Goal: Task Accomplishment & Management: Use online tool/utility

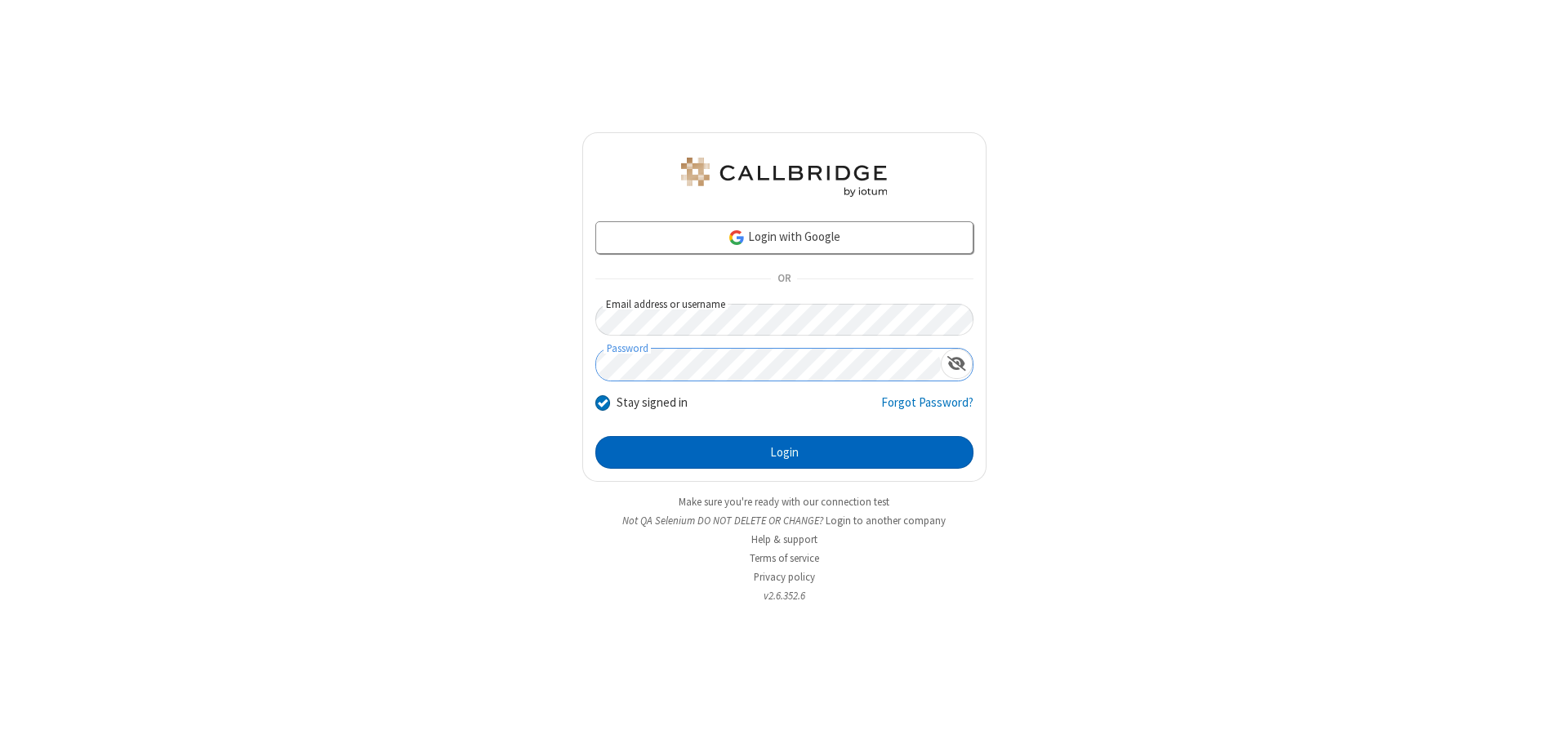
click at [784, 452] on button "Login" at bounding box center [784, 452] width 378 height 33
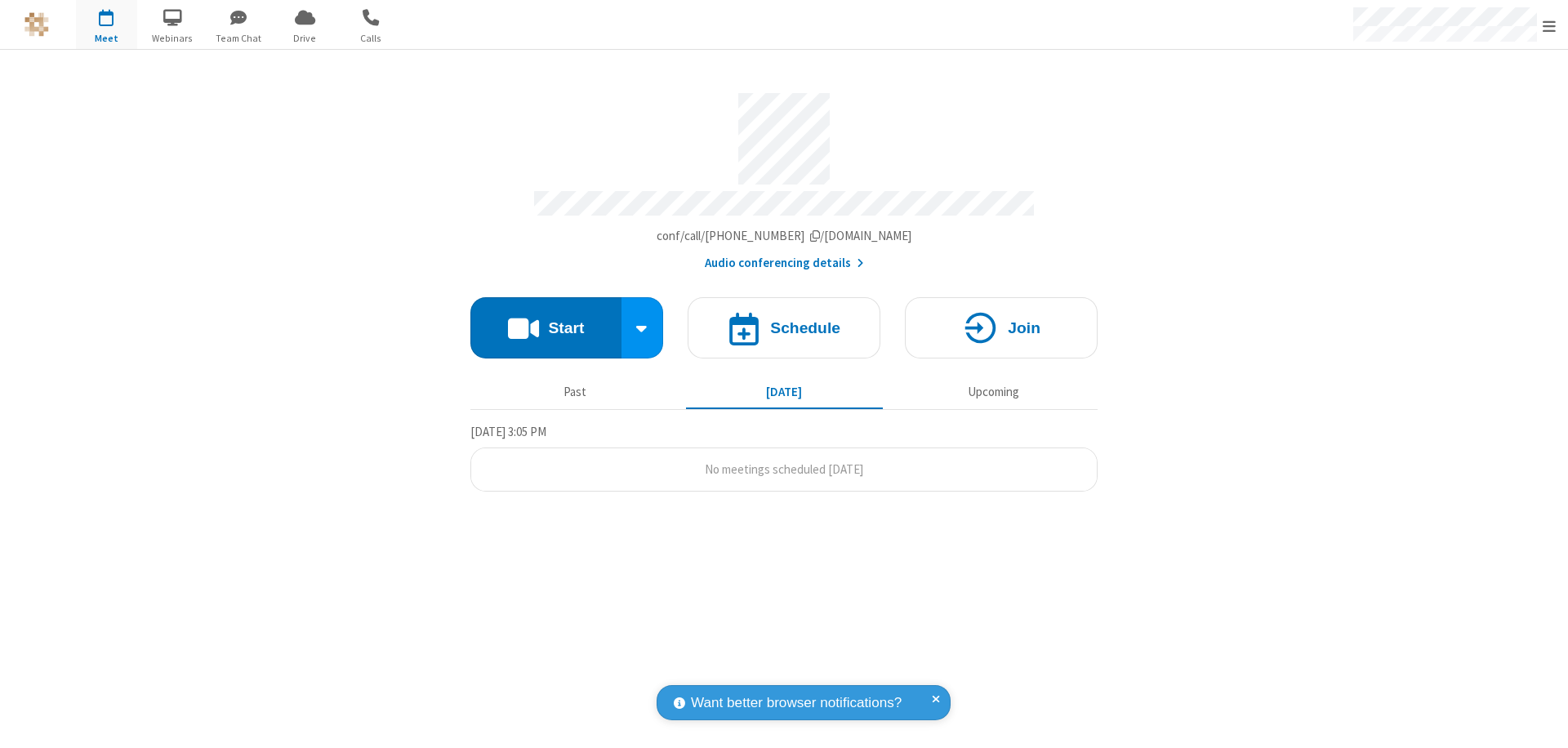
click at [545, 320] on button "Start" at bounding box center [545, 327] width 151 height 61
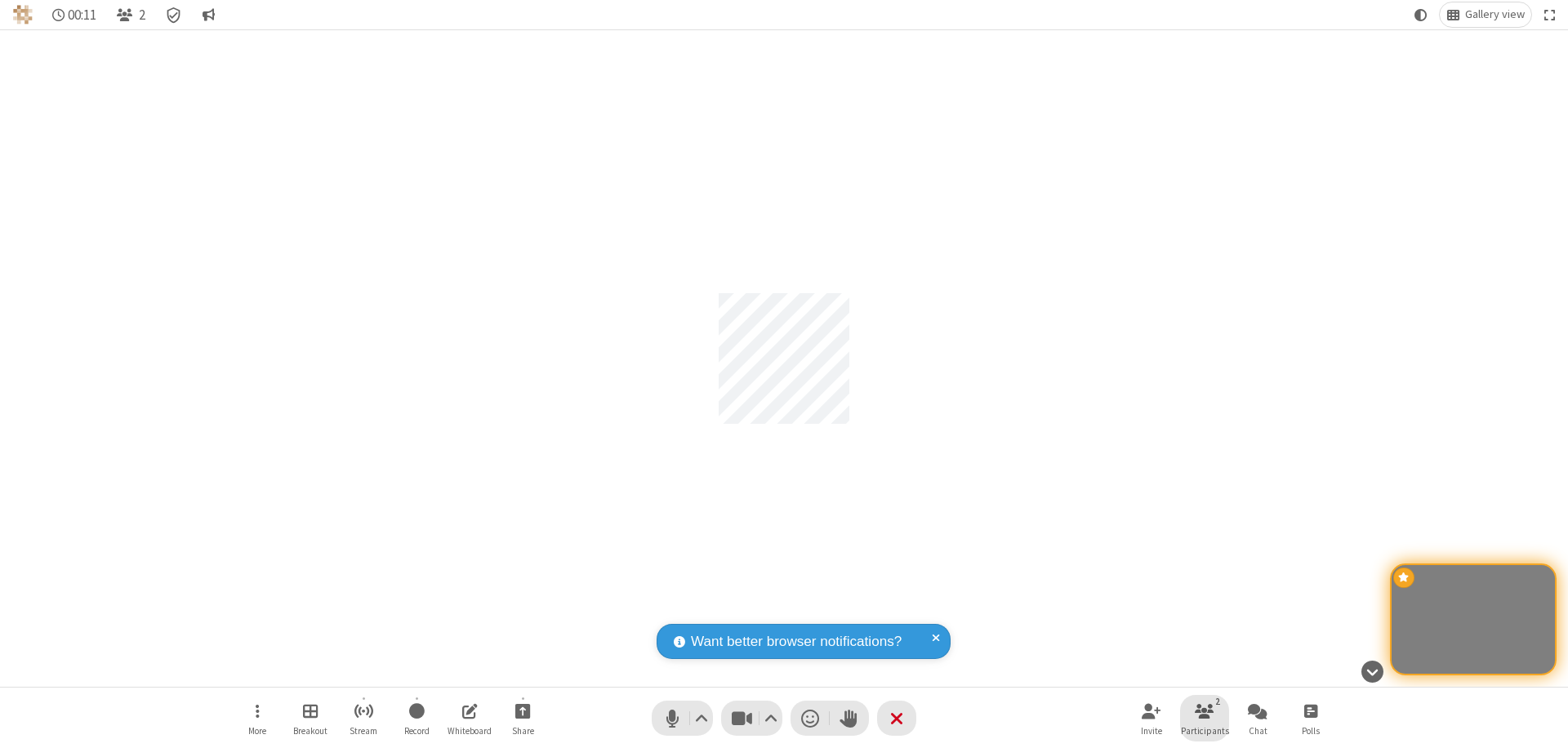
click at [1205, 730] on span "Participants" at bounding box center [1204, 730] width 48 height 9
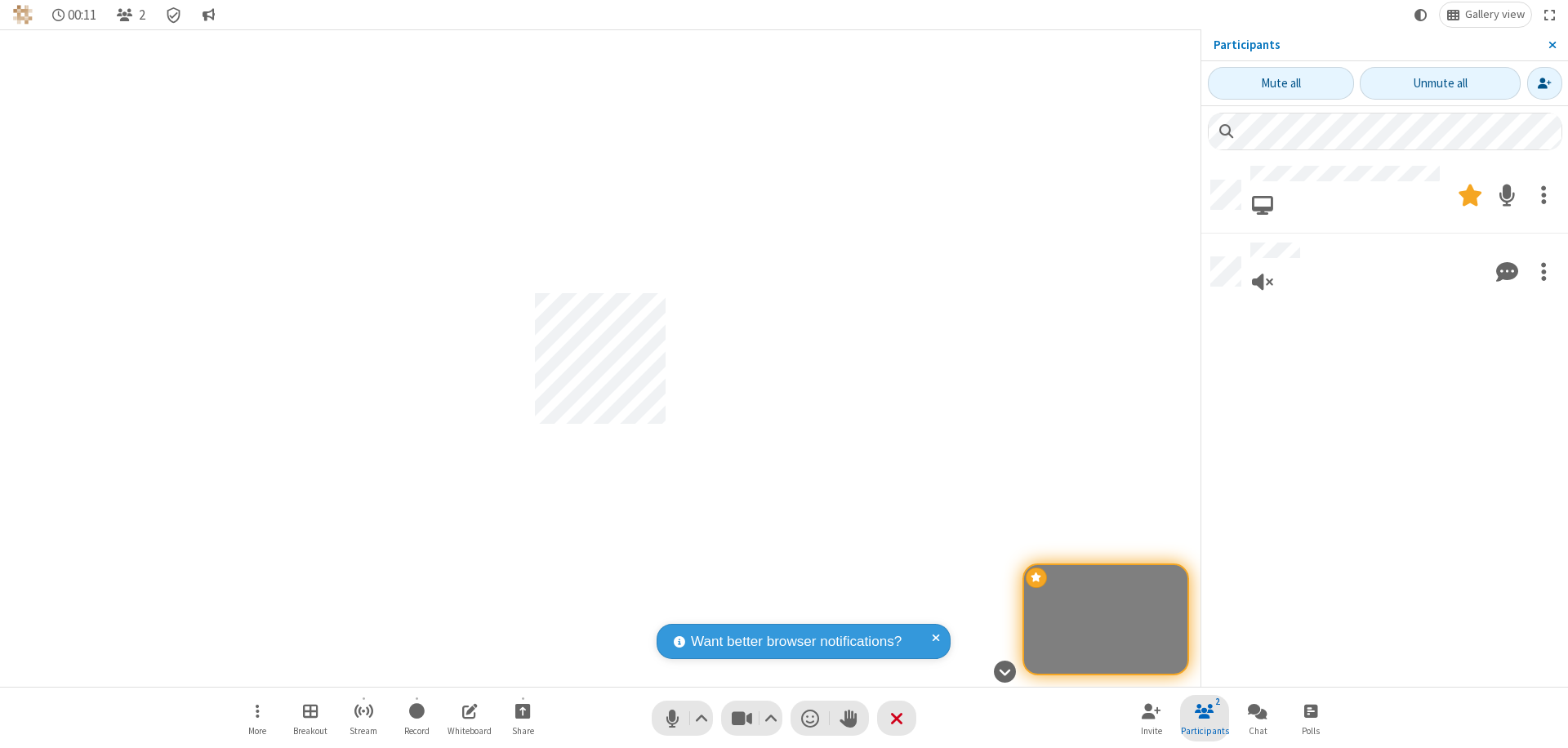
click at [1552, 45] on span "Close sidebar" at bounding box center [1552, 45] width 8 height 13
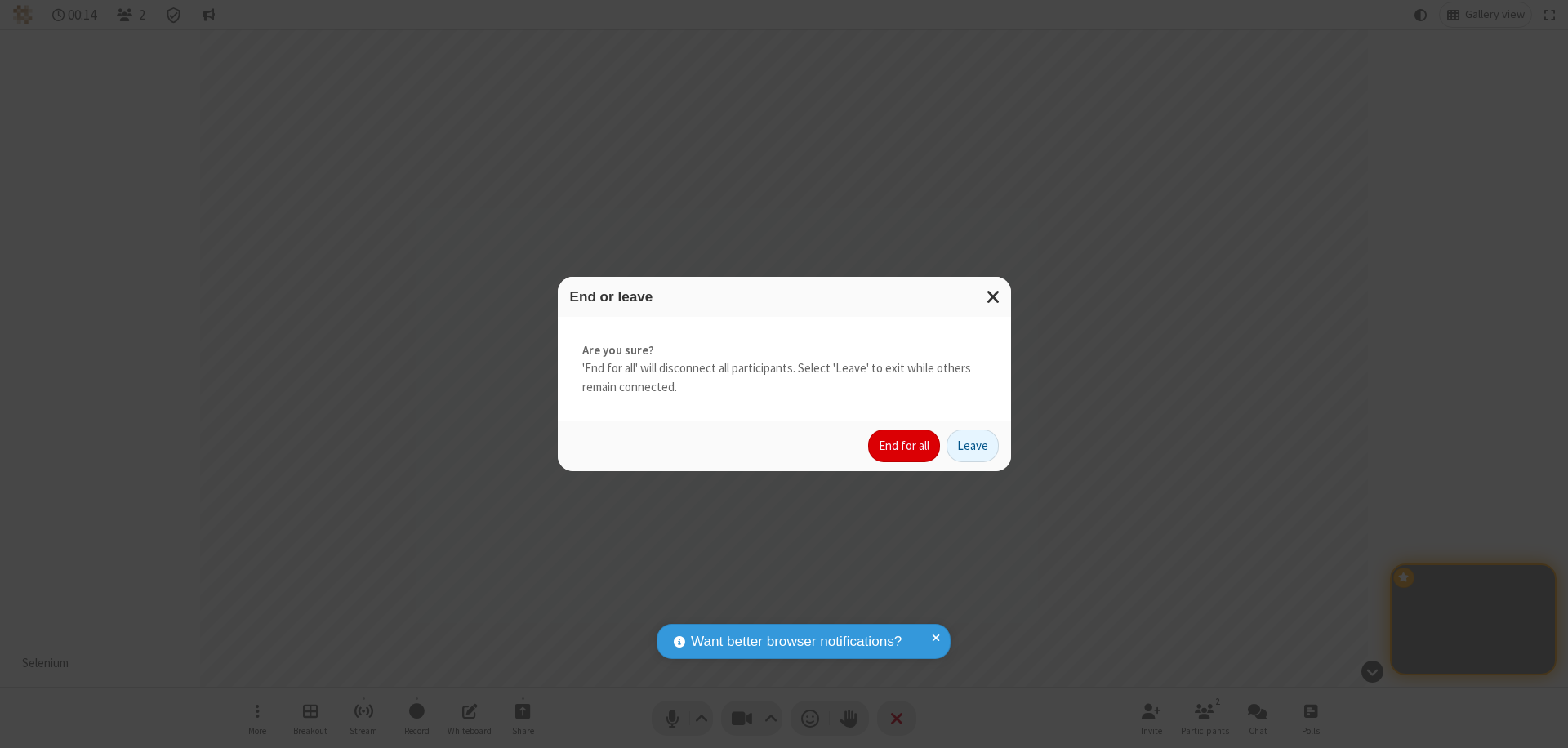
click at [905, 445] on button "End for all" at bounding box center [904, 445] width 71 height 33
